Goal: Task Accomplishment & Management: Manage account settings

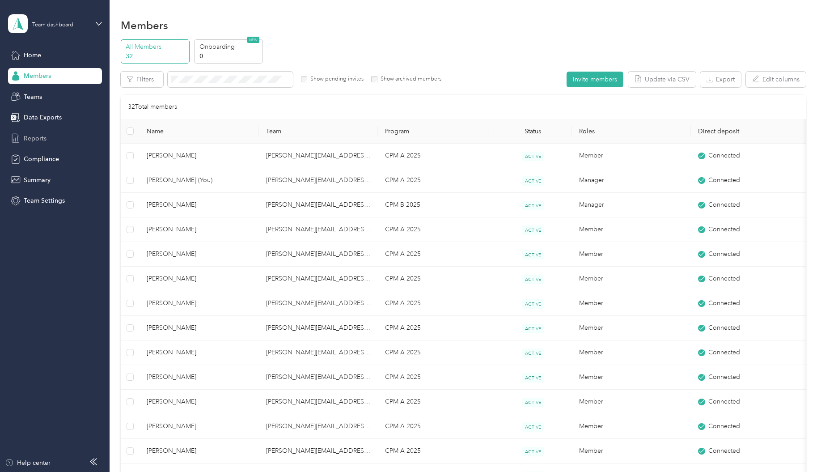
click at [40, 140] on span "Reports" at bounding box center [35, 138] width 23 height 9
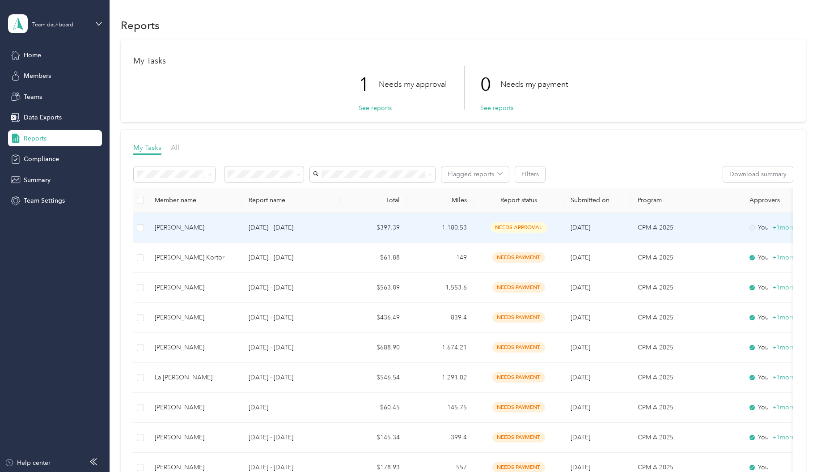
click at [457, 230] on td "1,180.53" at bounding box center [440, 228] width 67 height 30
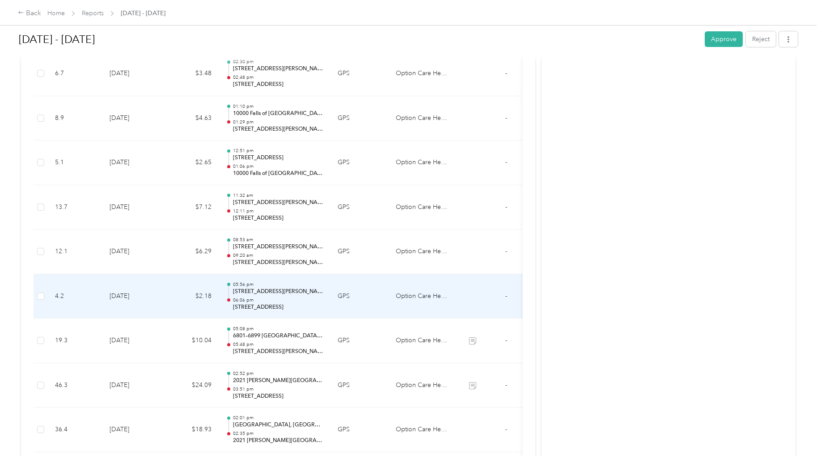
scroll to position [2518, 0]
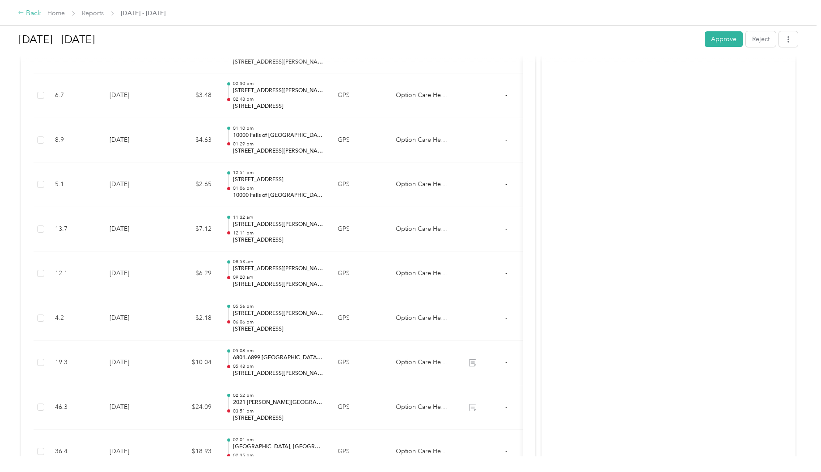
click at [25, 14] on div "Back" at bounding box center [29, 13] width 23 height 11
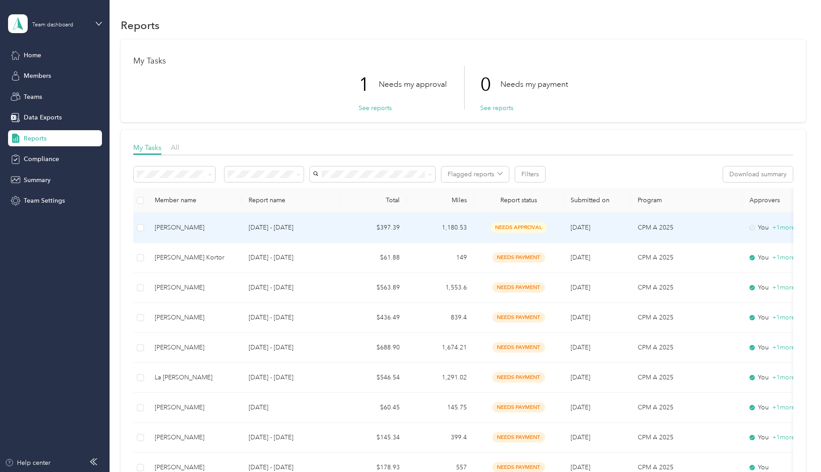
click at [428, 225] on td "1,180.53" at bounding box center [440, 228] width 67 height 30
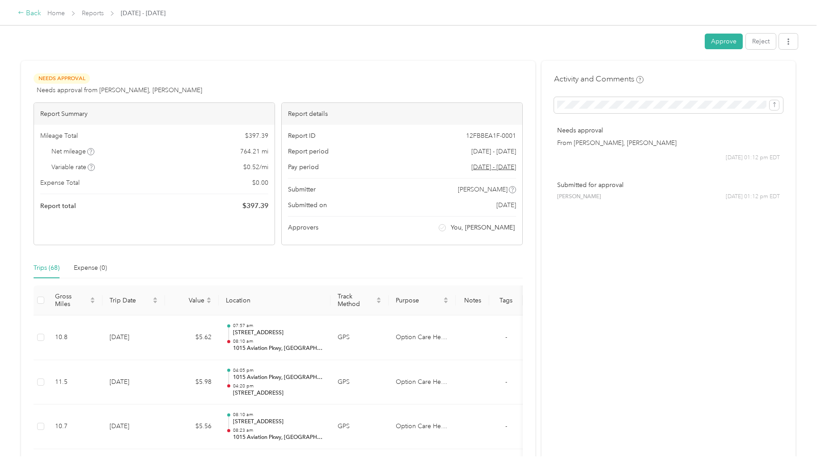
click at [33, 13] on div "Back" at bounding box center [29, 13] width 23 height 11
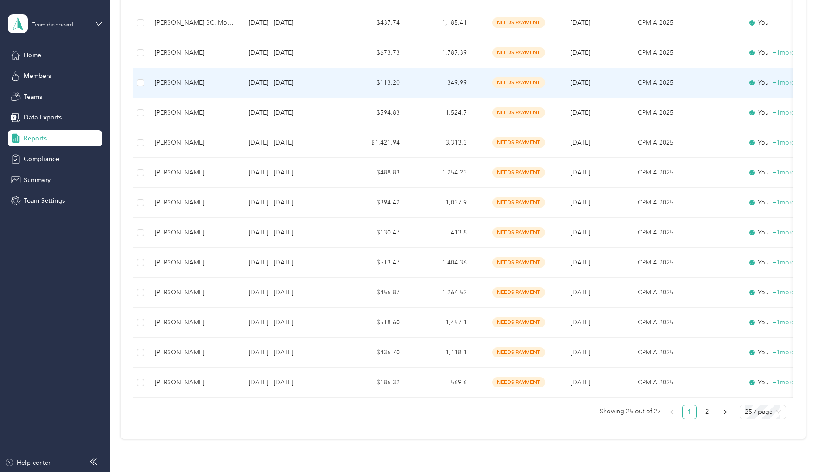
scroll to position [630, 0]
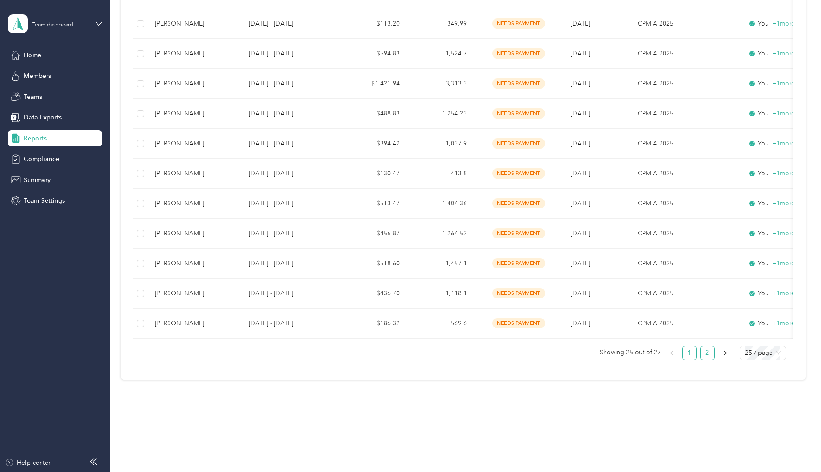
click at [705, 358] on link "2" at bounding box center [707, 352] width 13 height 13
